Goal: Task Accomplishment & Management: Manage account settings

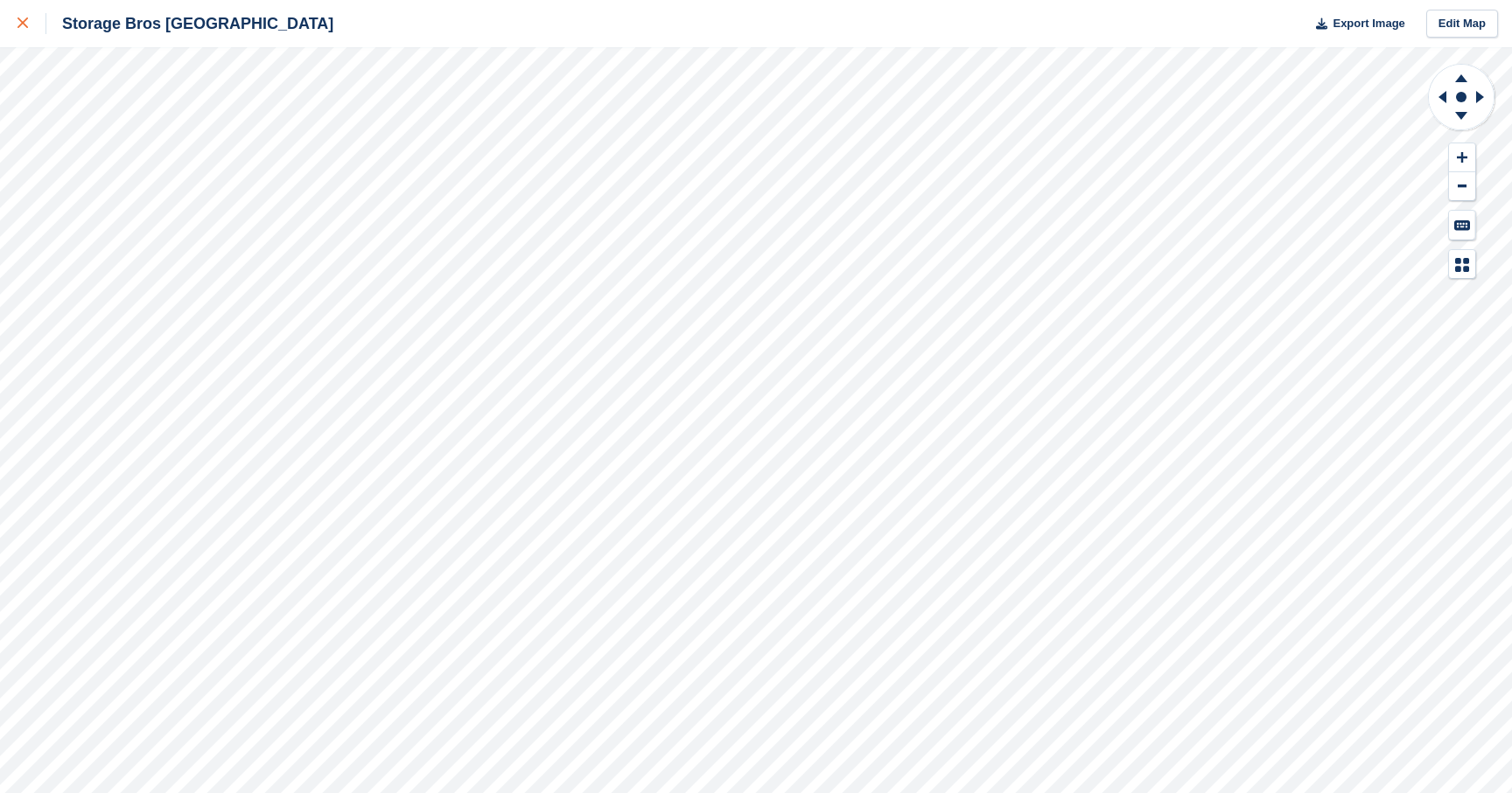
click at [13, 22] on link at bounding box center [23, 23] width 46 height 47
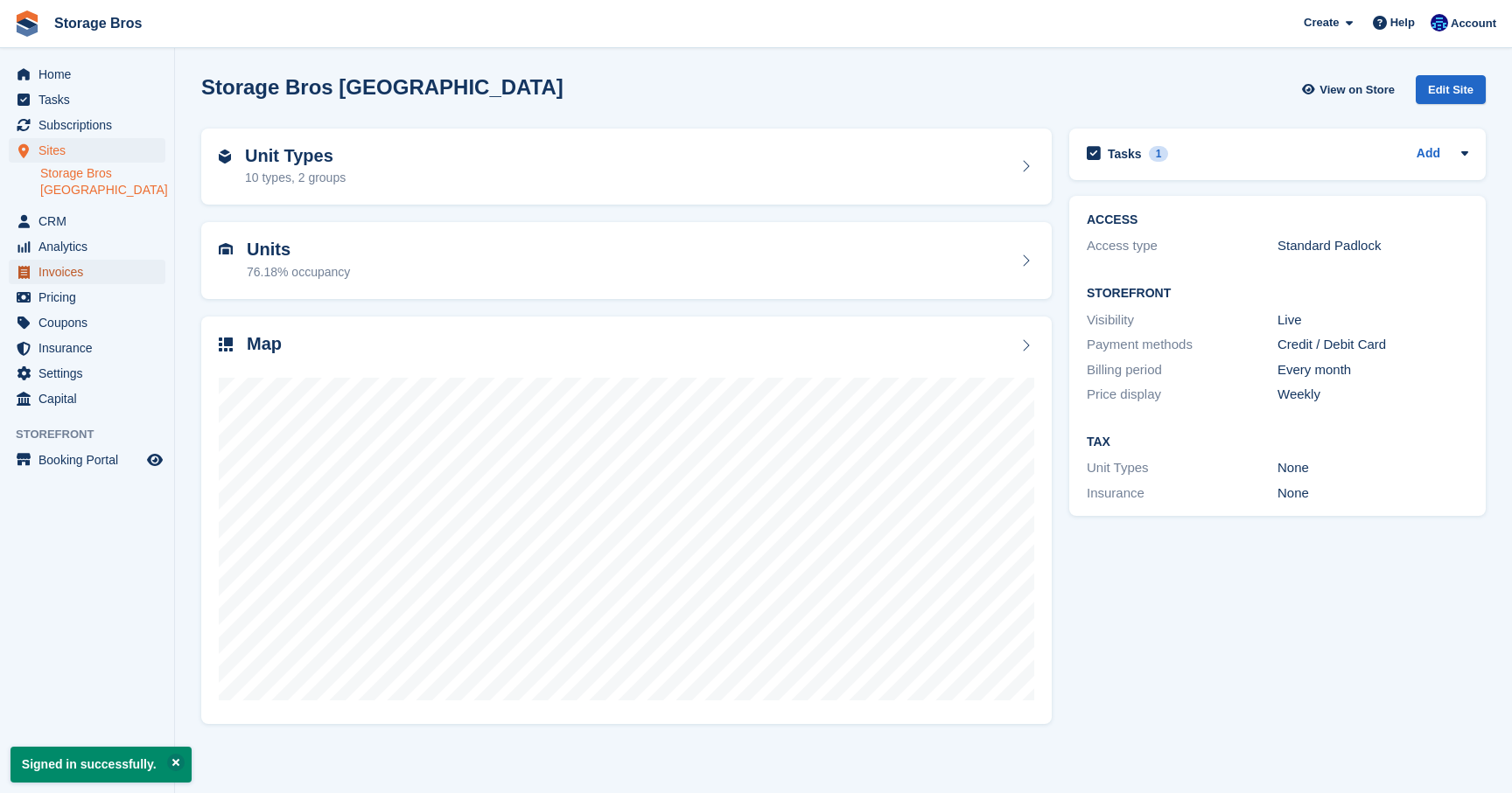
click at [81, 278] on span "Invoices" at bounding box center [91, 272] width 105 height 25
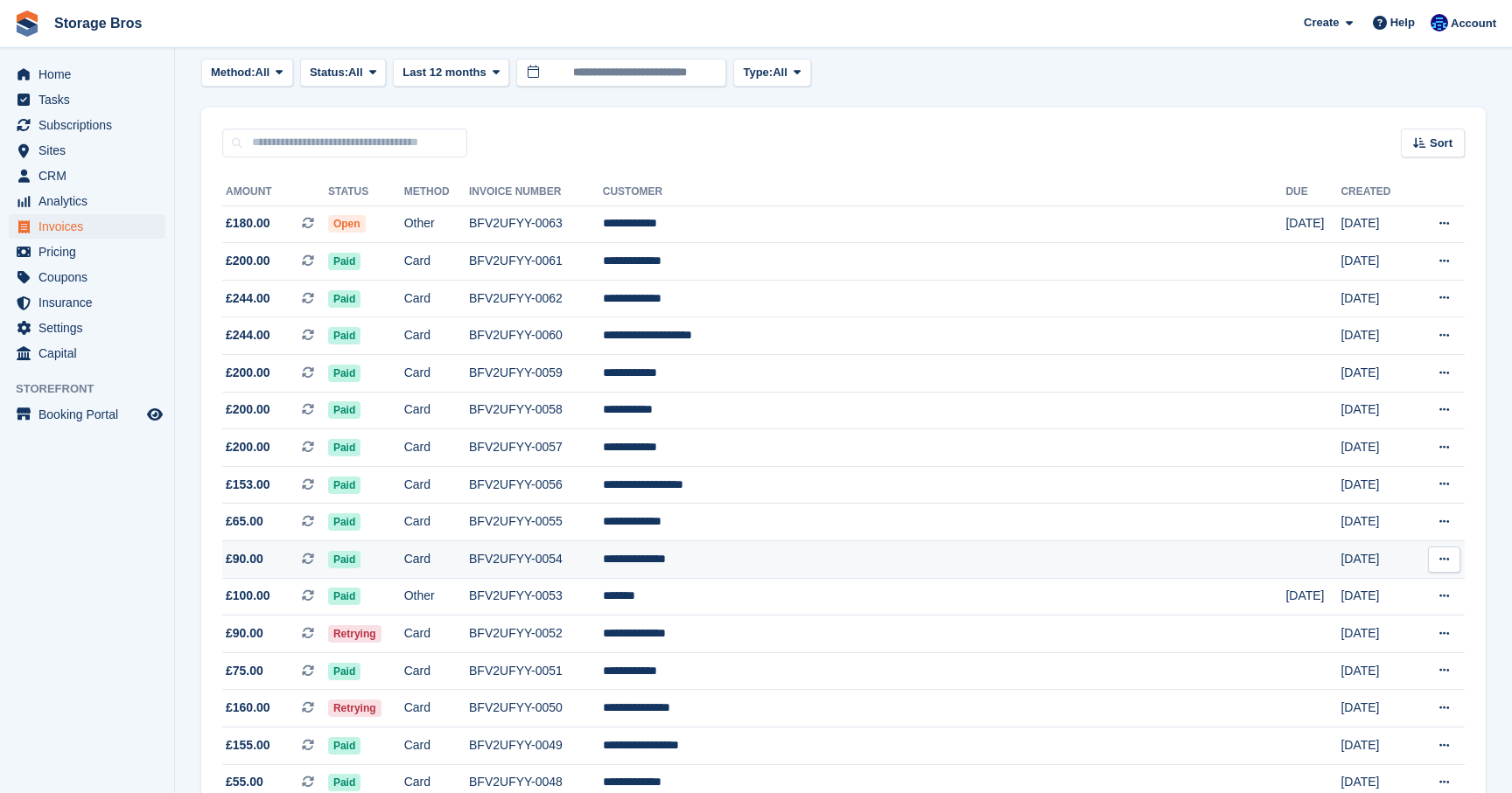
scroll to position [118, 0]
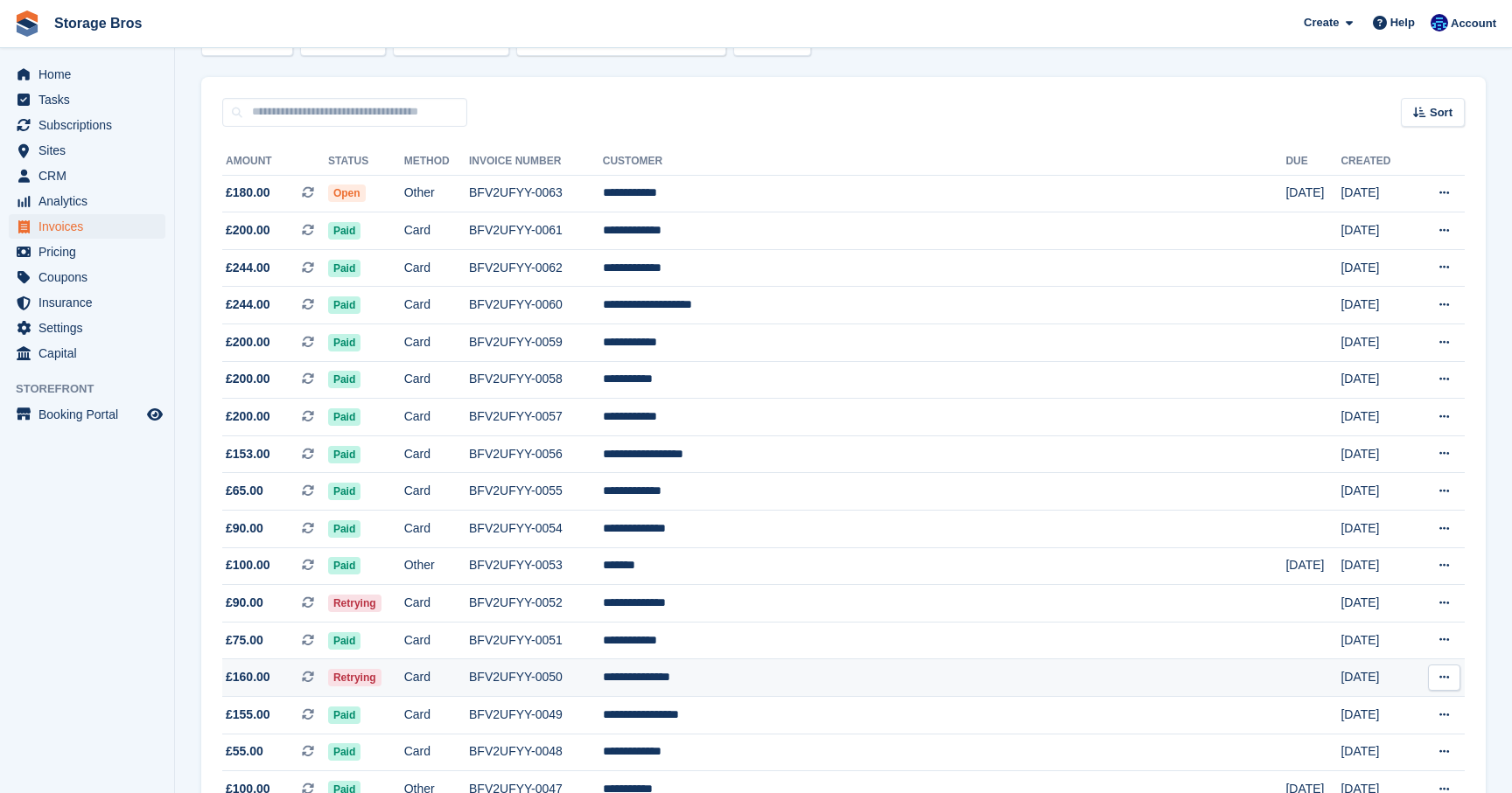
click at [469, 685] on td "Card" at bounding box center [437, 678] width 65 height 38
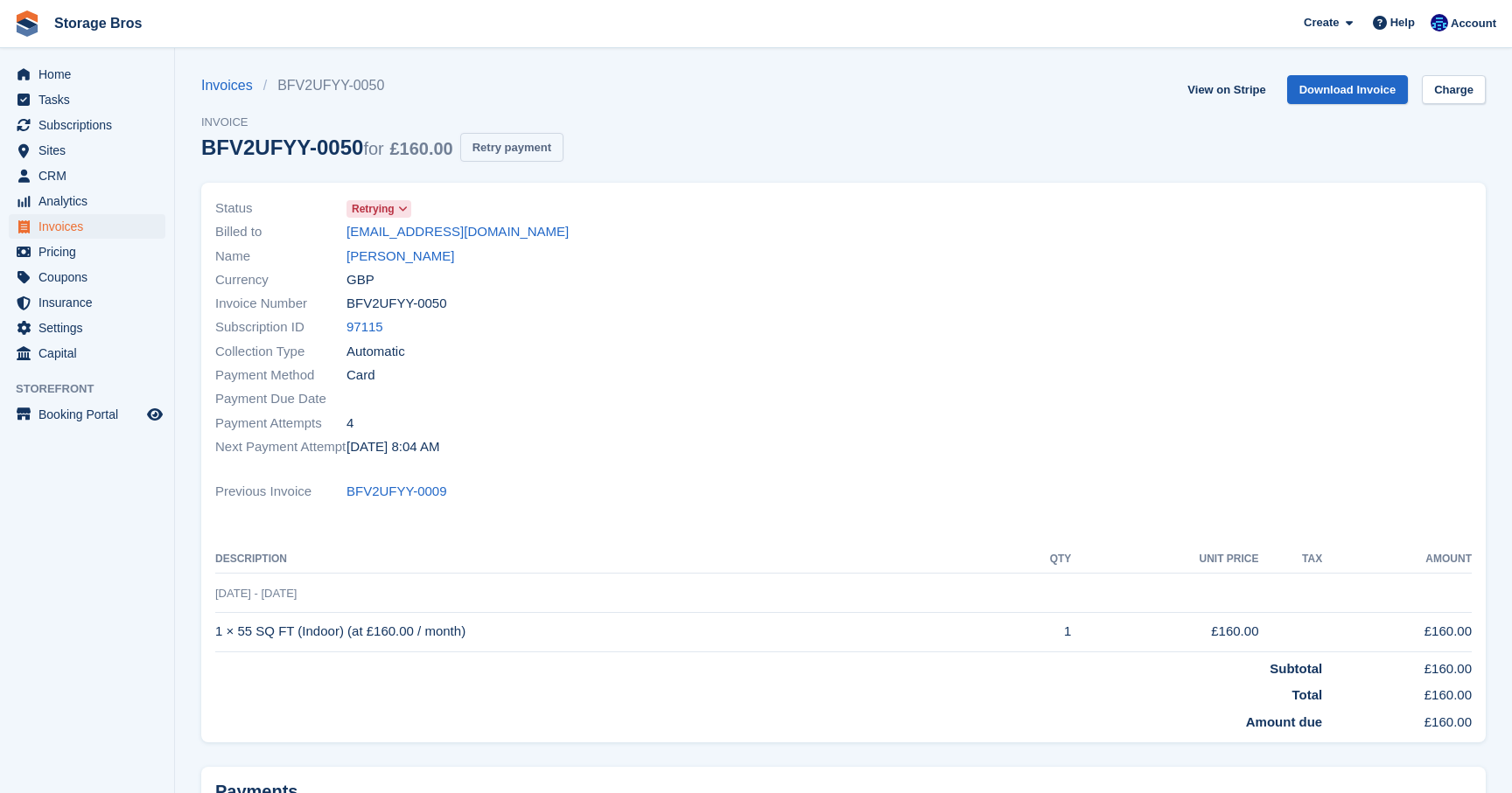
click at [513, 152] on button "Retry payment" at bounding box center [512, 147] width 103 height 29
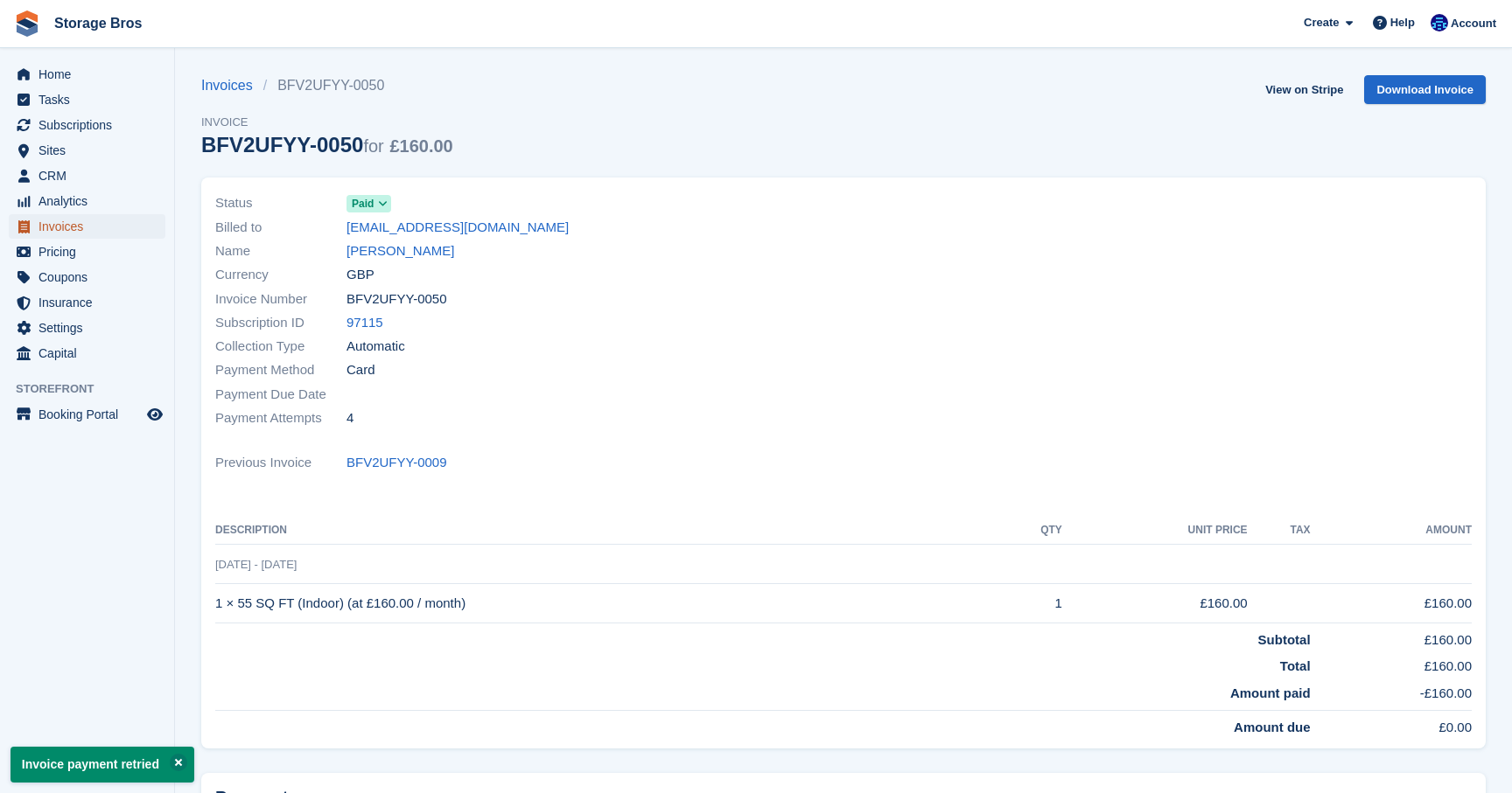
click at [58, 229] on span "Invoices" at bounding box center [91, 227] width 105 height 25
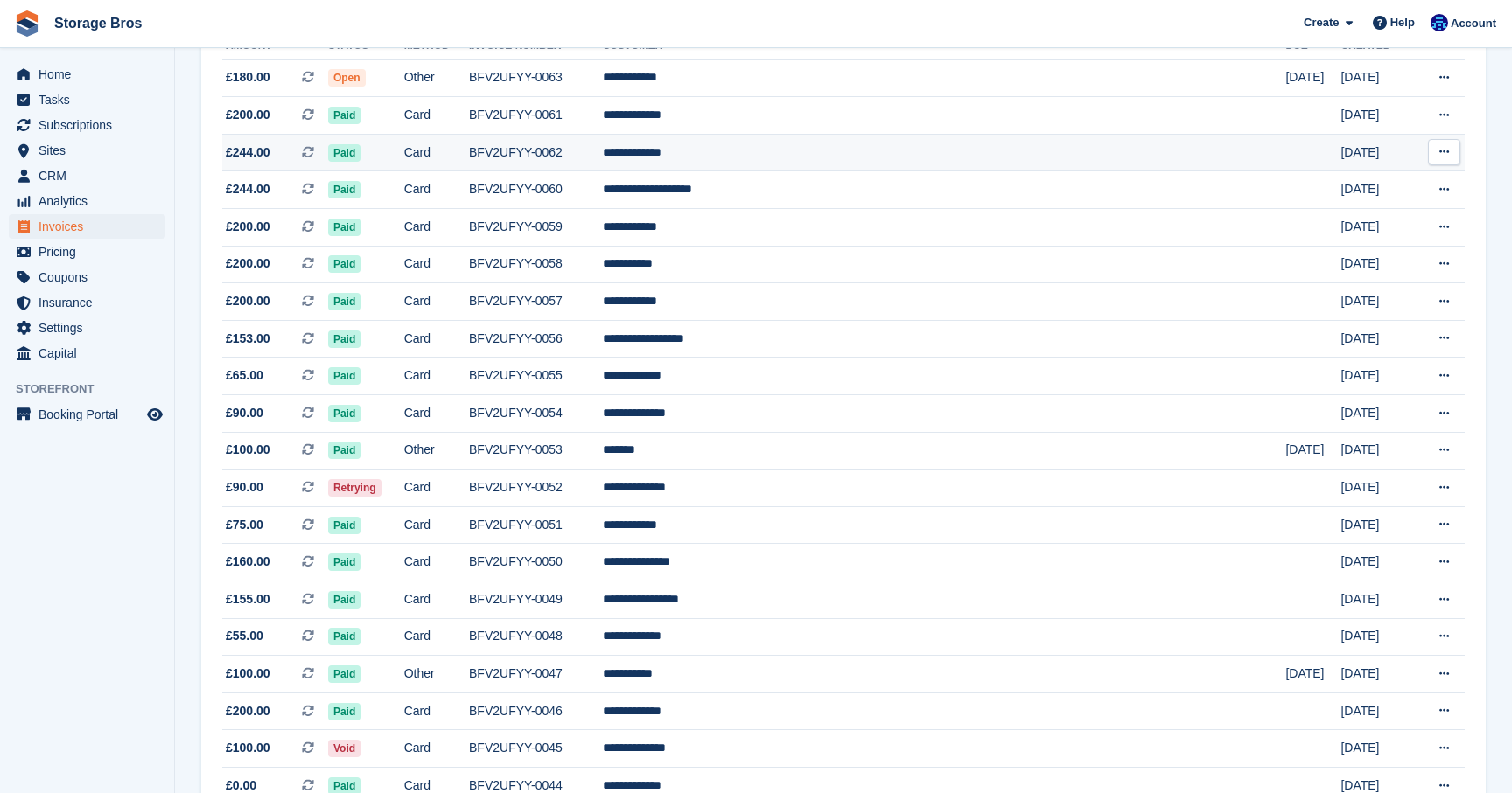
scroll to position [233, 0]
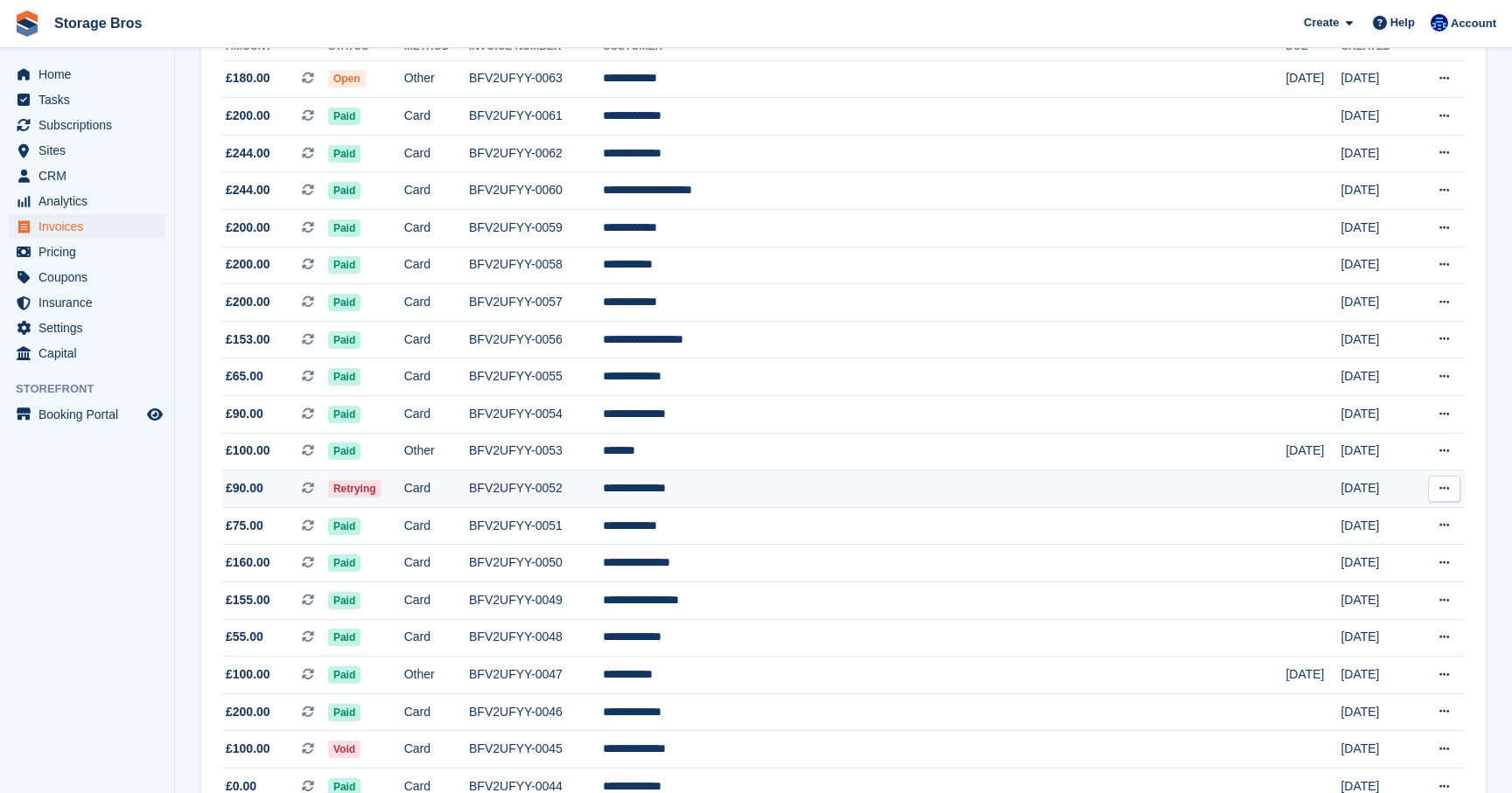
click at [405, 491] on td "Retrying" at bounding box center [366, 489] width 76 height 38
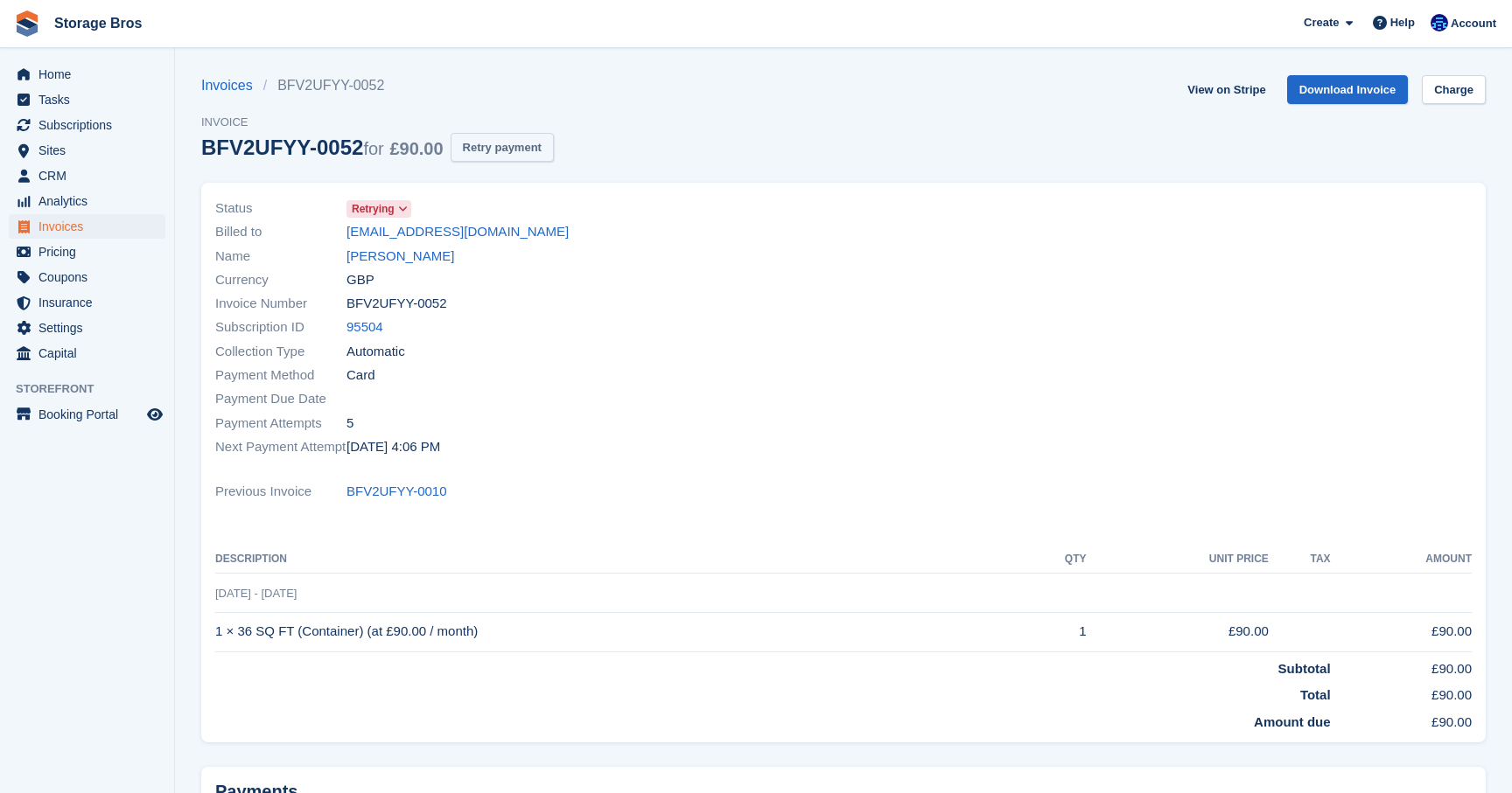
click at [538, 154] on button "Retry payment" at bounding box center [502, 147] width 103 height 29
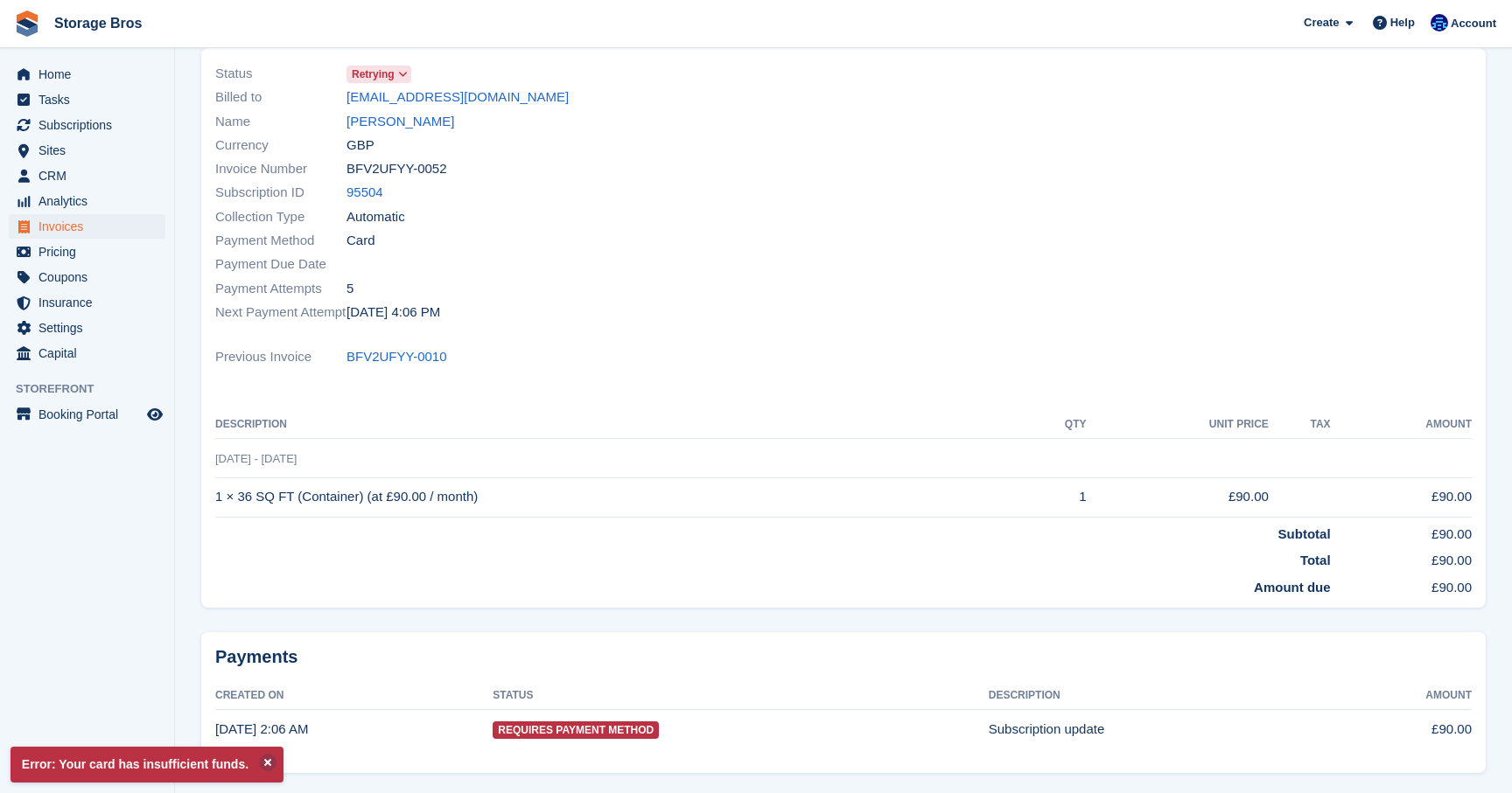
scroll to position [143, 0]
